Goal: Transaction & Acquisition: Book appointment/travel/reservation

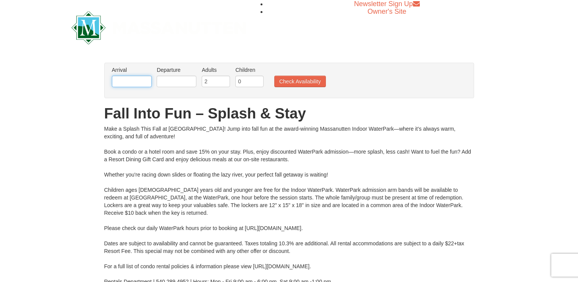
click at [131, 78] on input "text" at bounding box center [132, 81] width 40 height 11
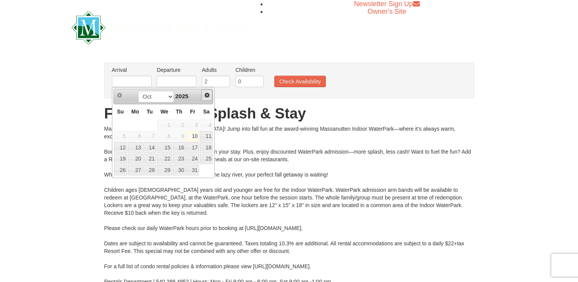
click at [205, 95] on span "Next" at bounding box center [207, 95] width 6 height 6
click at [205, 123] on link "1" at bounding box center [206, 125] width 13 height 11
type input "[DATE]"
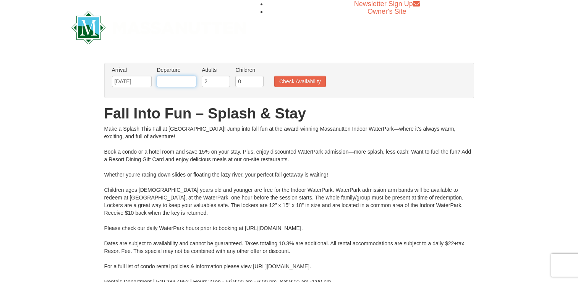
click at [174, 81] on input "text" at bounding box center [177, 81] width 40 height 11
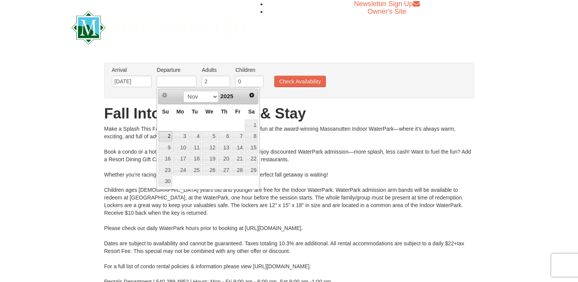
click at [168, 136] on link "2" at bounding box center [165, 136] width 13 height 11
type input "[DATE]"
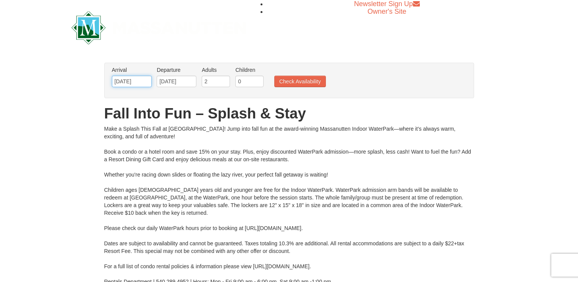
click at [123, 82] on input "[DATE]" at bounding box center [132, 81] width 40 height 11
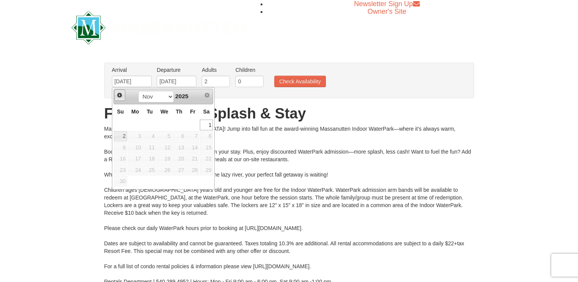
click at [116, 95] on link "Prev" at bounding box center [119, 94] width 11 height 11
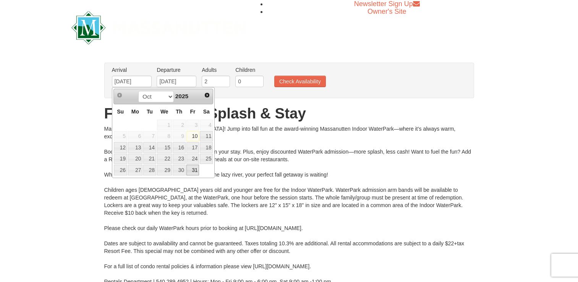
click at [191, 172] on link "31" at bounding box center [192, 170] width 13 height 11
type input "[DATE]"
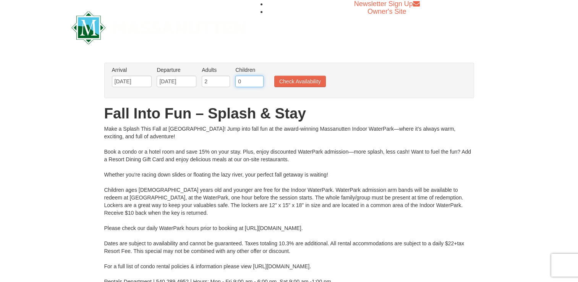
drag, startPoint x: 241, startPoint y: 81, endPoint x: 231, endPoint y: 82, distance: 10.0
click at [231, 82] on ul "Arrival Please format dates MM/DD/YYYY Please format dates MM/DD/YYYY 10/31/202…" at bounding box center [285, 78] width 350 height 25
type input "2"
click at [312, 82] on button "Check Availability" at bounding box center [300, 81] width 52 height 11
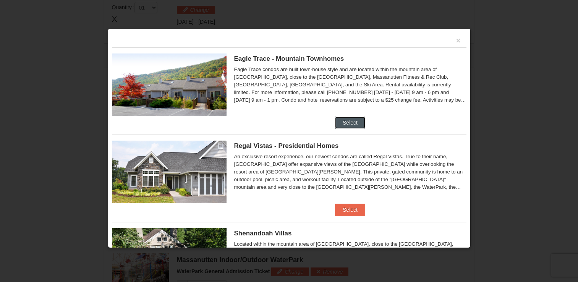
click at [341, 121] on button "Select" at bounding box center [350, 123] width 30 height 12
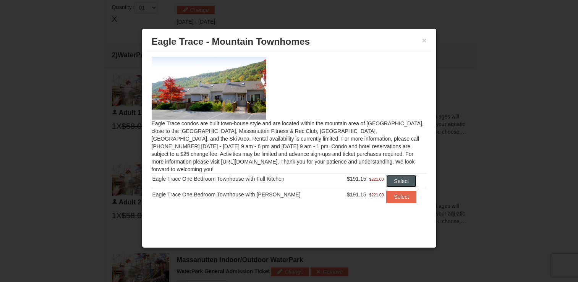
click at [398, 175] on button "Select" at bounding box center [401, 181] width 30 height 12
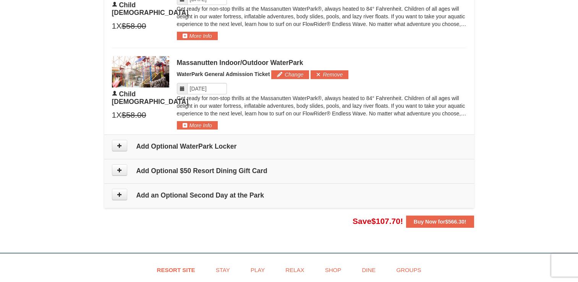
scroll to position [798, 0]
